Goal: Task Accomplishment & Management: Use online tool/utility

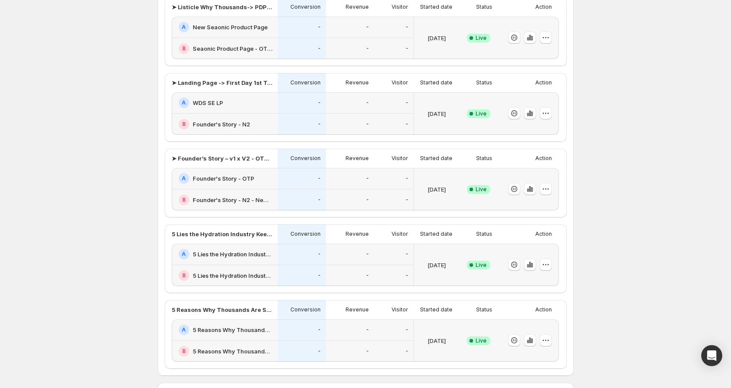
scroll to position [257, 0]
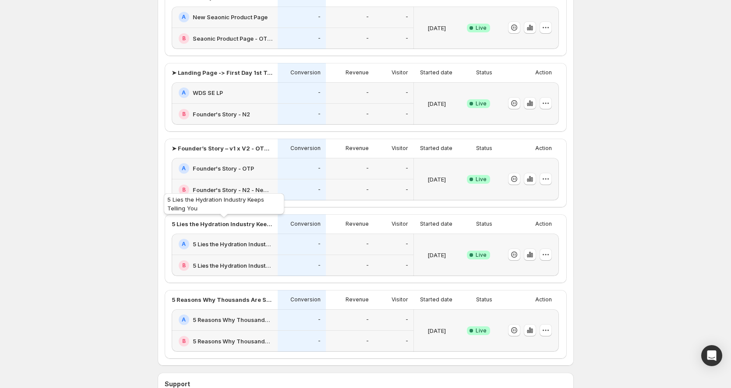
click at [210, 222] on p "5 Lies the Hydration Industry Keeps Telling You" at bounding box center [222, 224] width 101 height 9
click at [530, 257] on icon "button" at bounding box center [529, 255] width 2 height 6
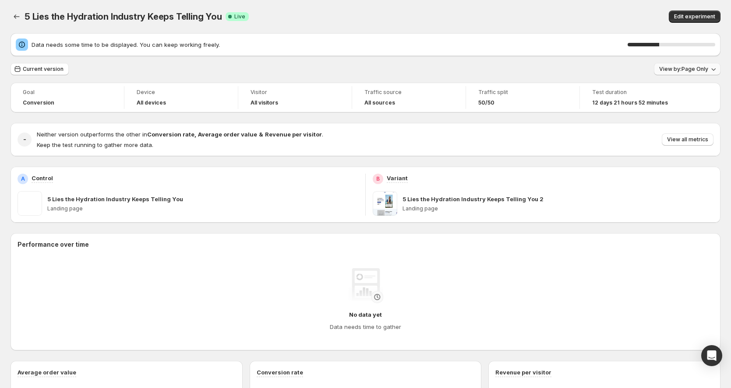
click at [704, 66] on button "View by: Page Only" at bounding box center [687, 69] width 67 height 12
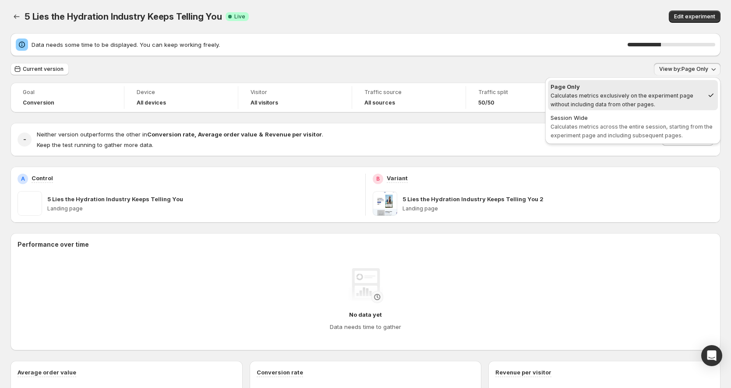
click at [704, 66] on button "View by: Page Only" at bounding box center [687, 69] width 67 height 12
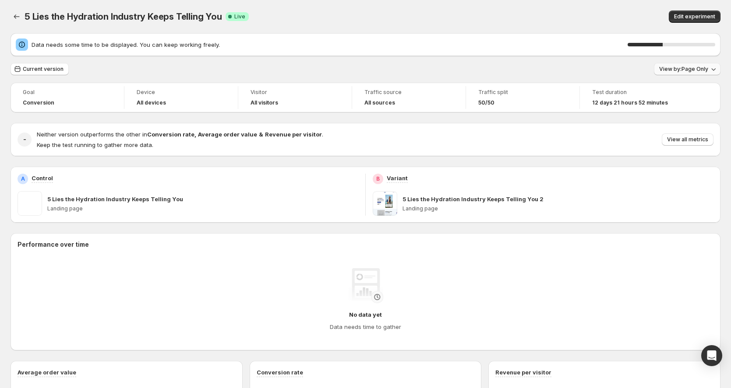
click at [704, 65] on button "View by: Page Only" at bounding box center [687, 69] width 67 height 12
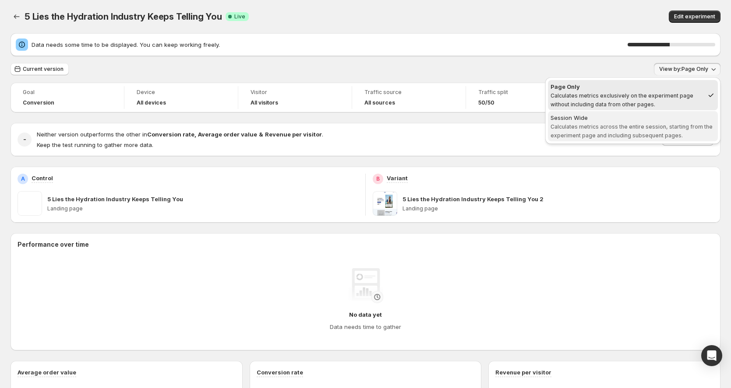
click at [578, 120] on div "Session Wide" at bounding box center [632, 117] width 165 height 9
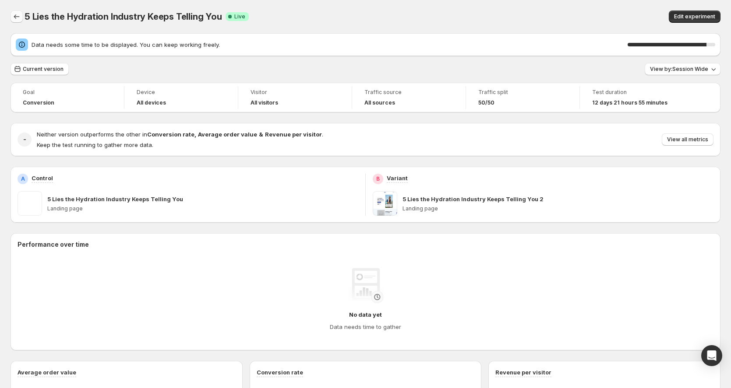
click at [18, 16] on icon "Back" at bounding box center [16, 16] width 9 height 9
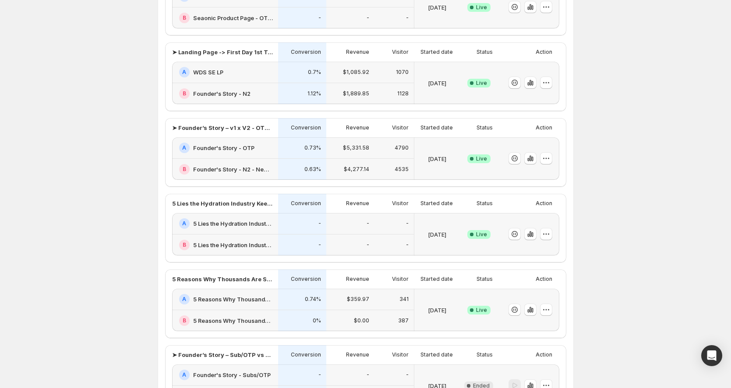
scroll to position [187, 0]
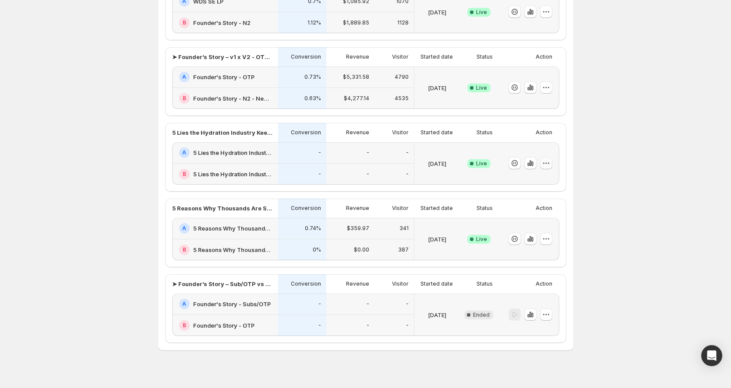
click at [550, 162] on icon "button" at bounding box center [546, 163] width 9 height 9
click at [531, 162] on icon "button" at bounding box center [530, 163] width 9 height 9
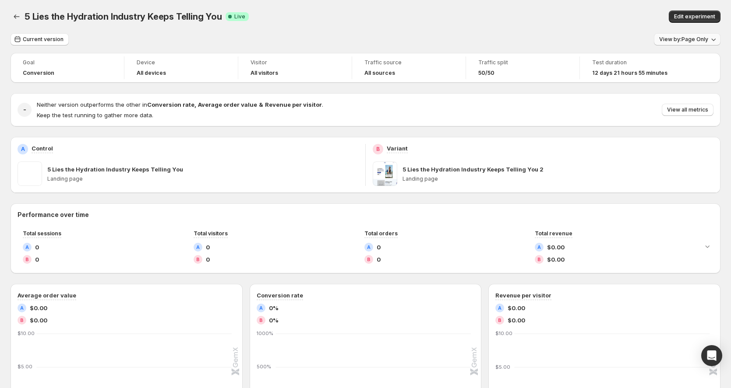
click at [675, 37] on span "View by: Page Only" at bounding box center [683, 39] width 49 height 7
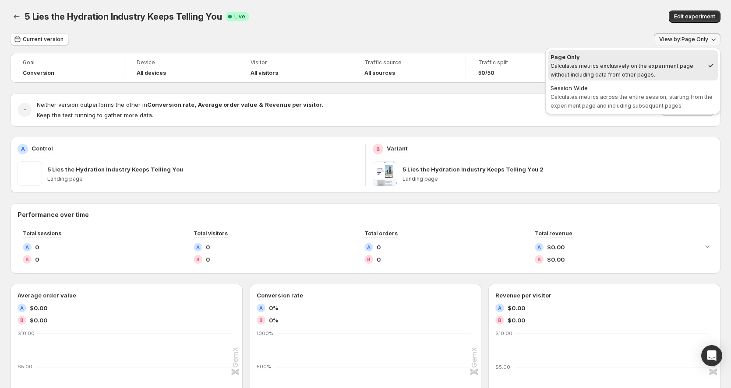
click at [642, 103] on span "Calculates metrics across the entire session, starting from the experiment page…" at bounding box center [631, 101] width 162 height 15
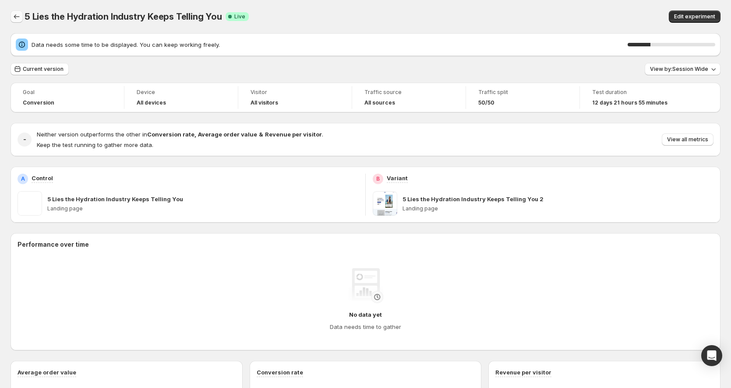
click at [14, 14] on icon "Back" at bounding box center [16, 16] width 9 height 9
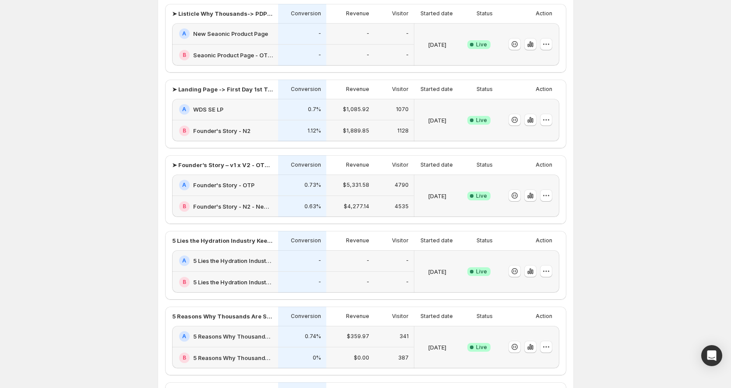
scroll to position [197, 0]
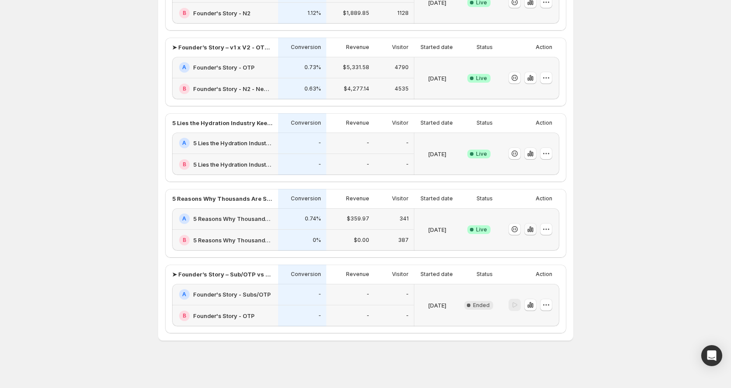
click at [531, 228] on icon "button" at bounding box center [530, 230] width 2 height 6
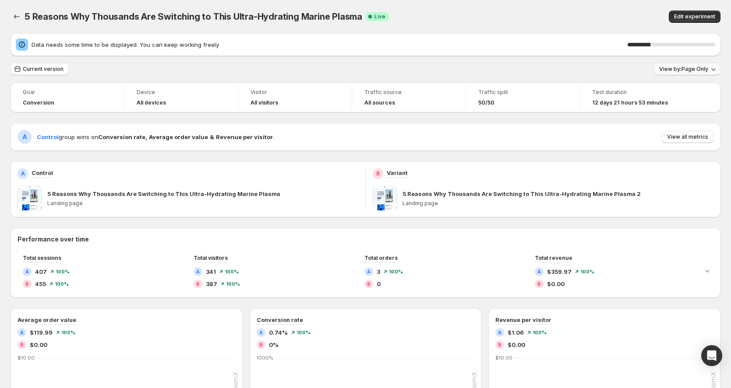
click at [701, 75] on button "View by: Page Only" at bounding box center [687, 69] width 67 height 12
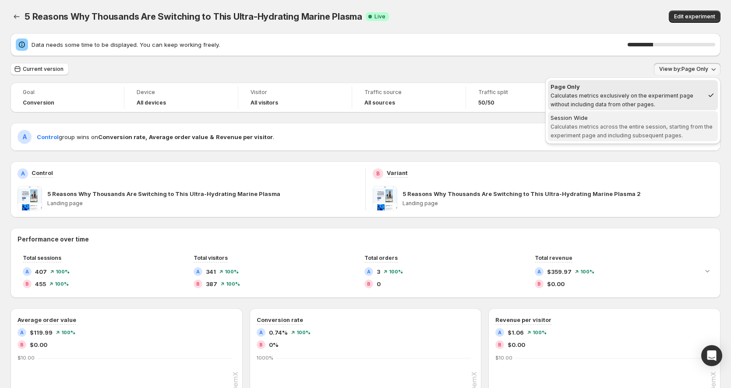
click at [584, 131] on span "Session Wide Calculates metrics across the entire session, starting from the ex…" at bounding box center [632, 126] width 165 height 26
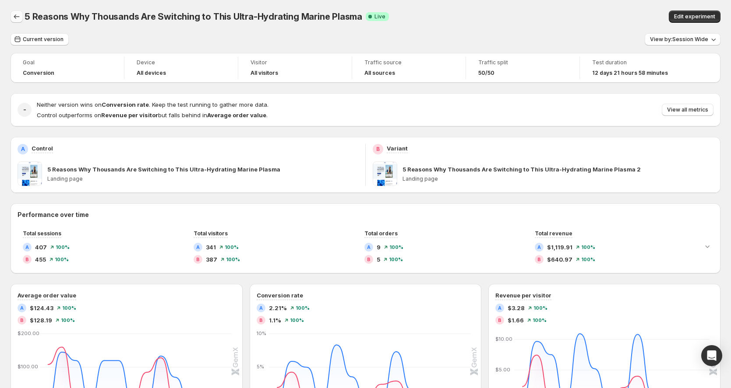
click at [16, 14] on icon "Back" at bounding box center [16, 16] width 9 height 9
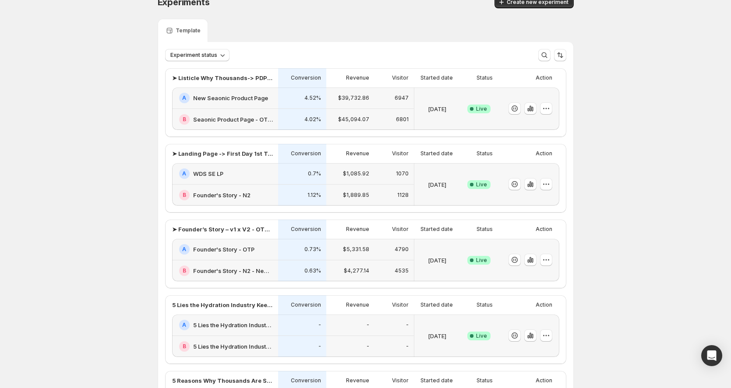
scroll to position [115, 0]
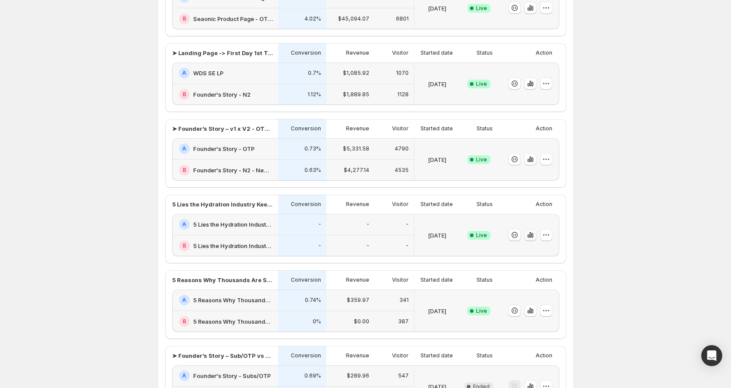
click at [535, 231] on icon "button" at bounding box center [530, 235] width 9 height 9
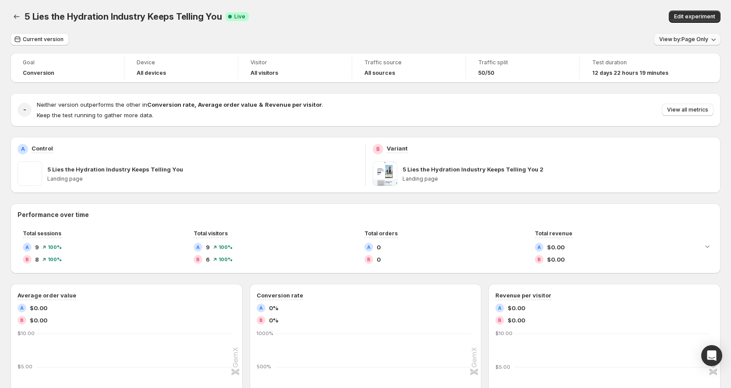
click at [676, 39] on span "View by: Page Only" at bounding box center [683, 39] width 49 height 7
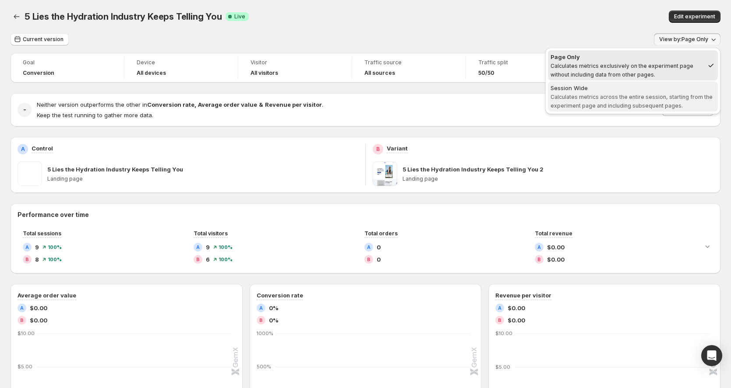
click at [669, 97] on span "Calculates metrics across the entire session, starting from the experiment page…" at bounding box center [631, 101] width 162 height 15
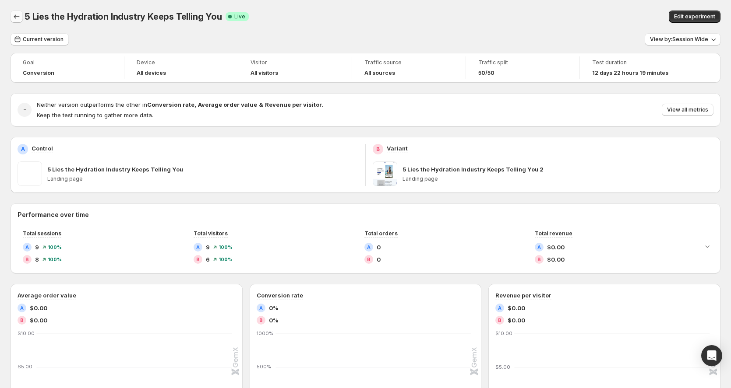
click at [18, 11] on button "Back" at bounding box center [17, 17] width 12 height 12
